Goal: Participate in discussion: Participate in discussion

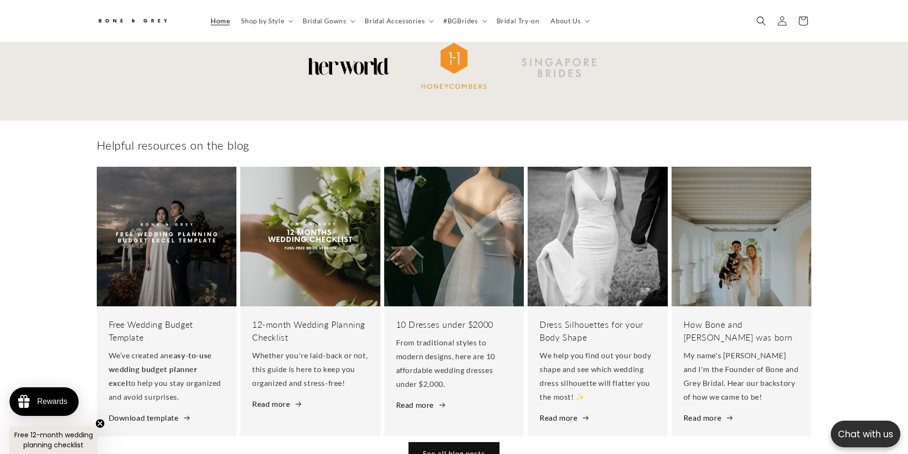
scroll to position [3716, 0]
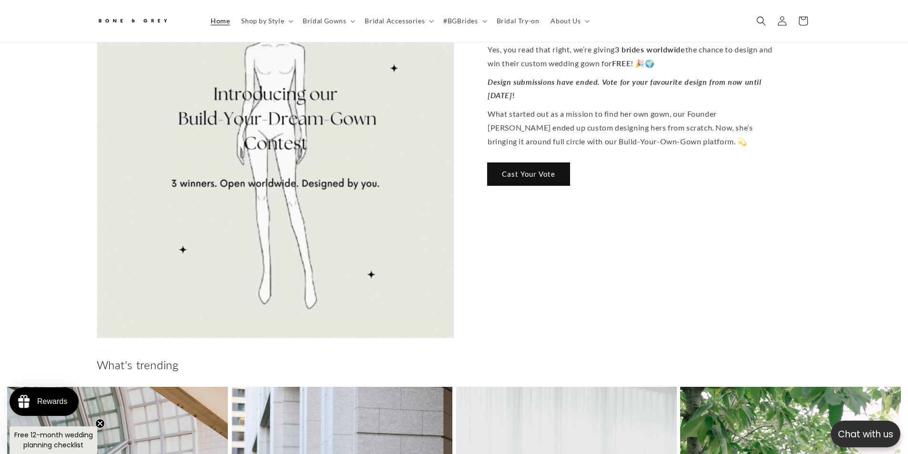
click at [449, 163] on link "Cast Your Vote" at bounding box center [529, 174] width 82 height 22
